Goal: Information Seeking & Learning: Compare options

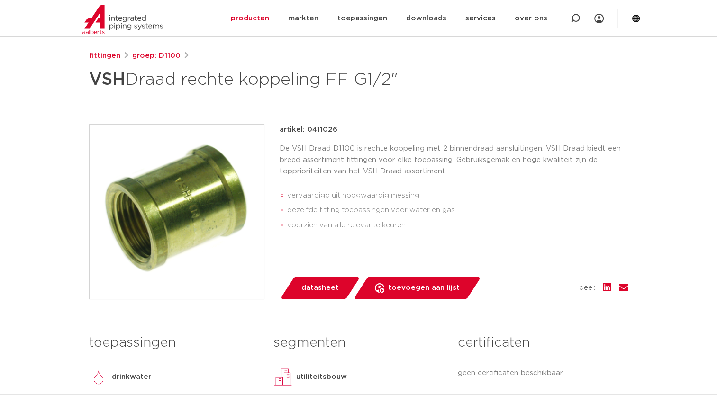
scroll to position [116, 0]
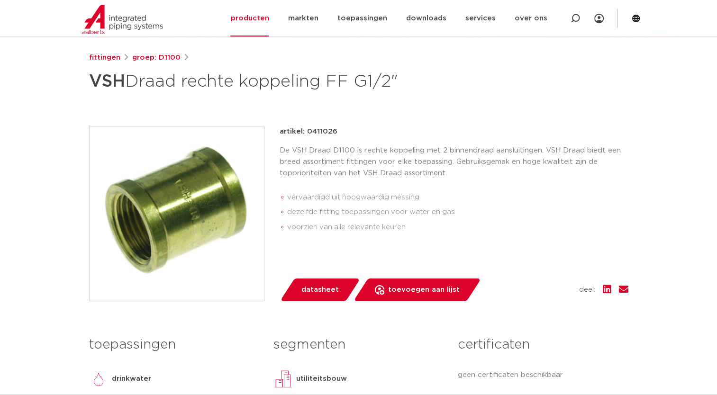
drag, startPoint x: 305, startPoint y: 134, endPoint x: 323, endPoint y: 130, distance: 18.4
click at [323, 130] on p "artikel: 0411026" at bounding box center [309, 131] width 58 height 11
drag, startPoint x: 90, startPoint y: 81, endPoint x: 401, endPoint y: 69, distance: 311.6
click at [401, 69] on h1 "VSH Draad rechte koppeling FF G1/2"" at bounding box center [267, 81] width 356 height 28
copy h1 "VSH Draad rechte koppeling FF G1/2""
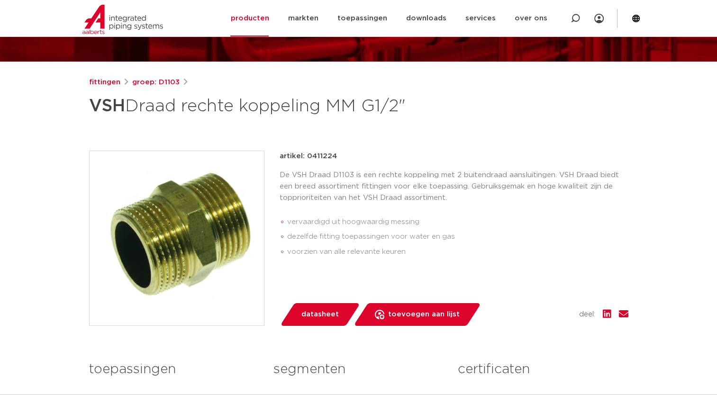
scroll to position [93, 0]
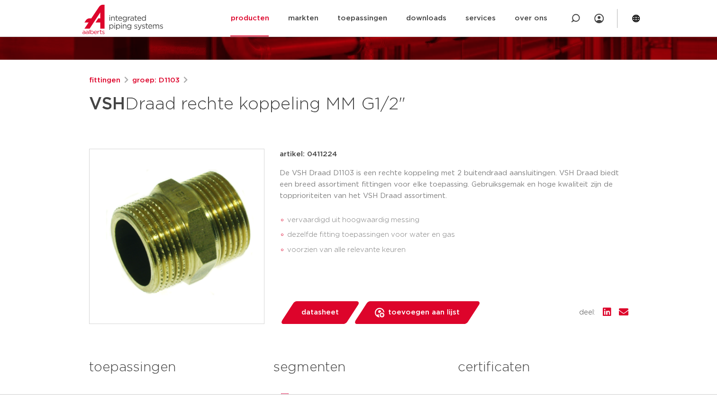
drag, startPoint x: 91, startPoint y: 100, endPoint x: 412, endPoint y: 100, distance: 321.3
click at [412, 100] on h1 "VSH Draad rechte koppeling MM G1/2"" at bounding box center [267, 104] width 356 height 28
copy h1 "VSH Draad rechte koppeling MM G1/2""
